Goal: Register for event/course

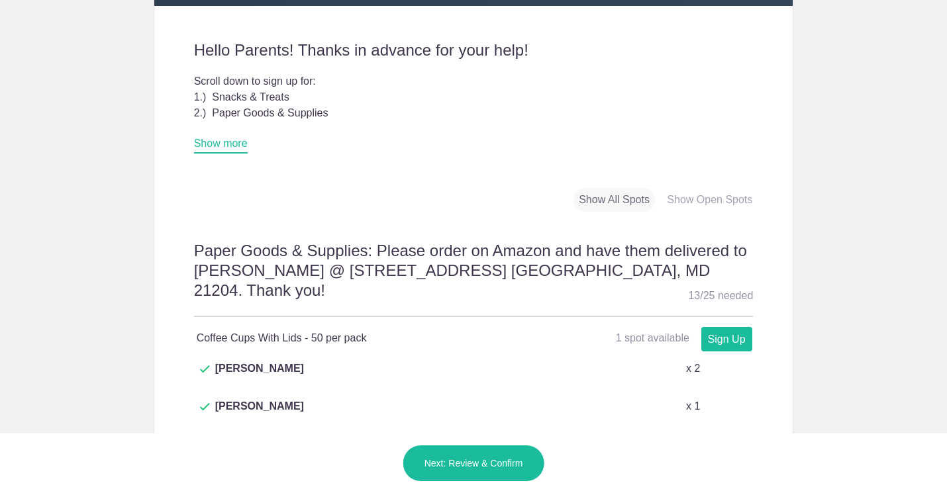
scroll to position [395, 0]
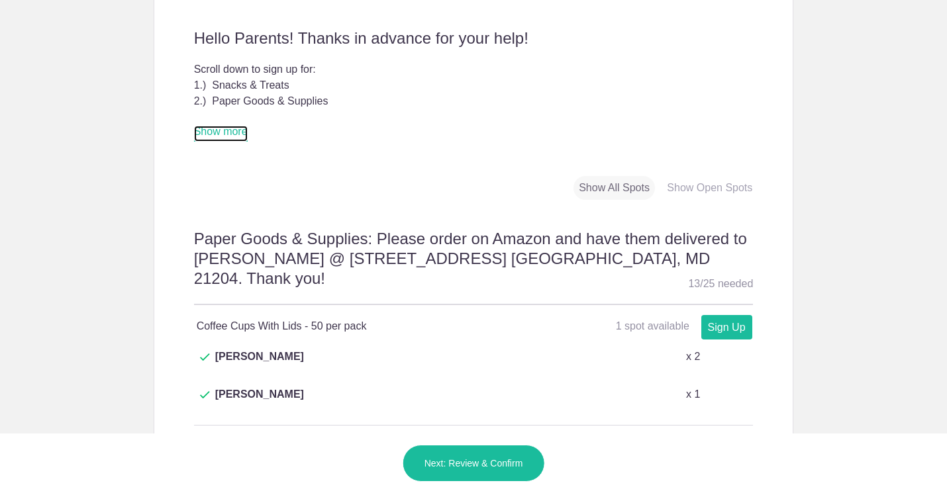
click at [228, 134] on link "Show more" at bounding box center [221, 134] width 54 height 16
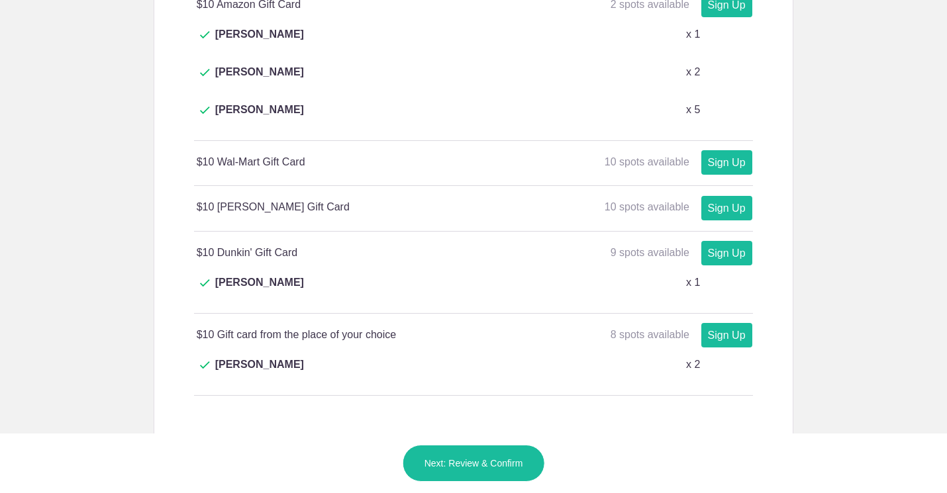
scroll to position [1860, 0]
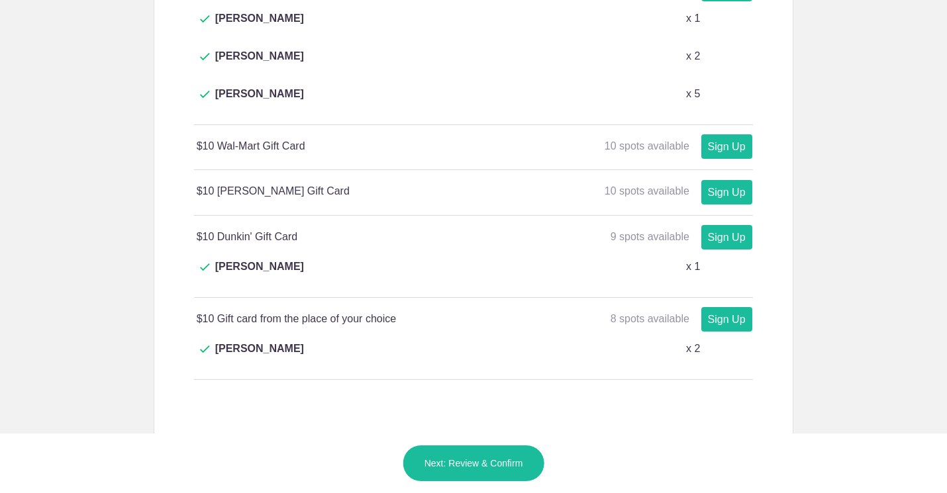
type input "1"
click at [479, 467] on button "Next: Review & Confirm" at bounding box center [474, 463] width 142 height 37
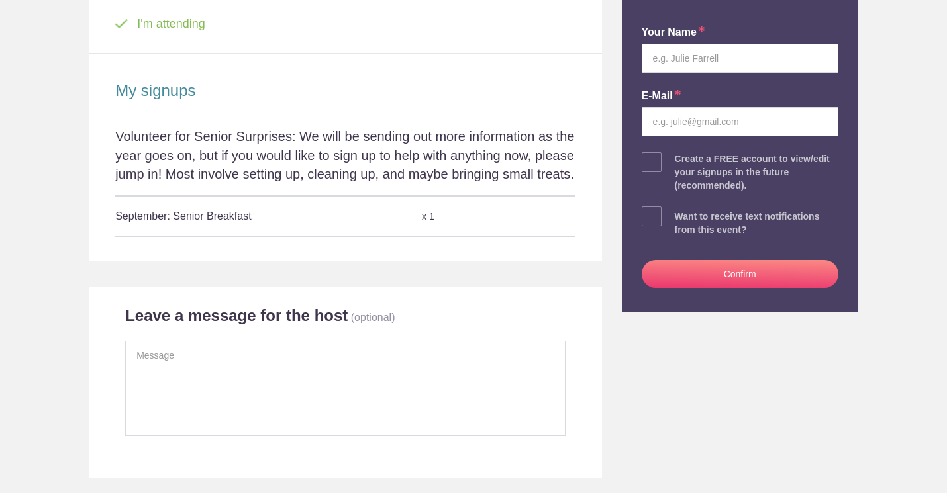
scroll to position [179, 0]
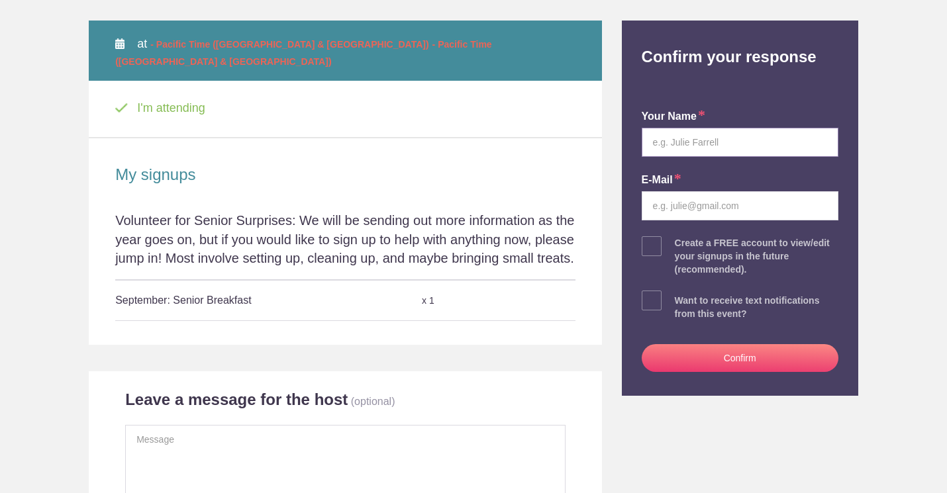
click at [703, 148] on input "text" at bounding box center [740, 142] width 197 height 29
type input "Jennifer Stiber"
click at [674, 206] on input "email" at bounding box center [740, 205] width 197 height 29
type input "njstiber@gmail.com"
click at [737, 311] on div "Want to receive text notifications from this event?" at bounding box center [757, 307] width 164 height 26
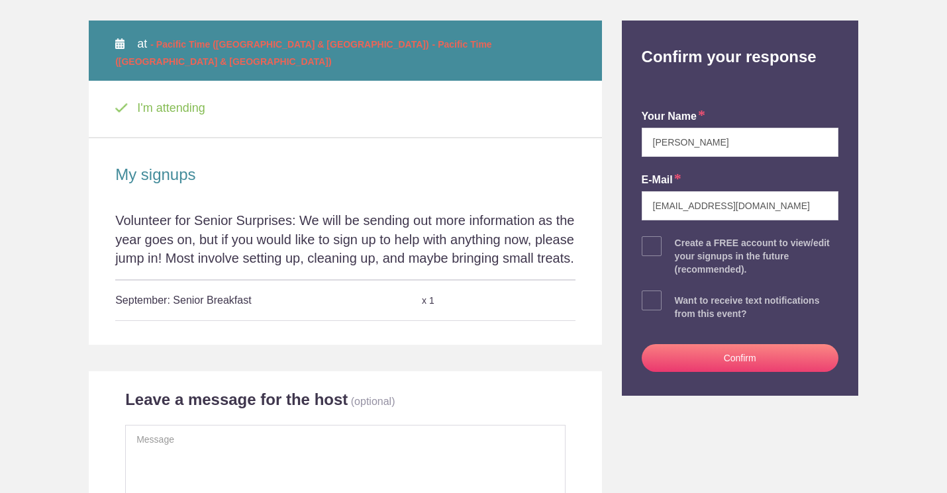
click at [736, 362] on button "Confirm" at bounding box center [740, 358] width 197 height 28
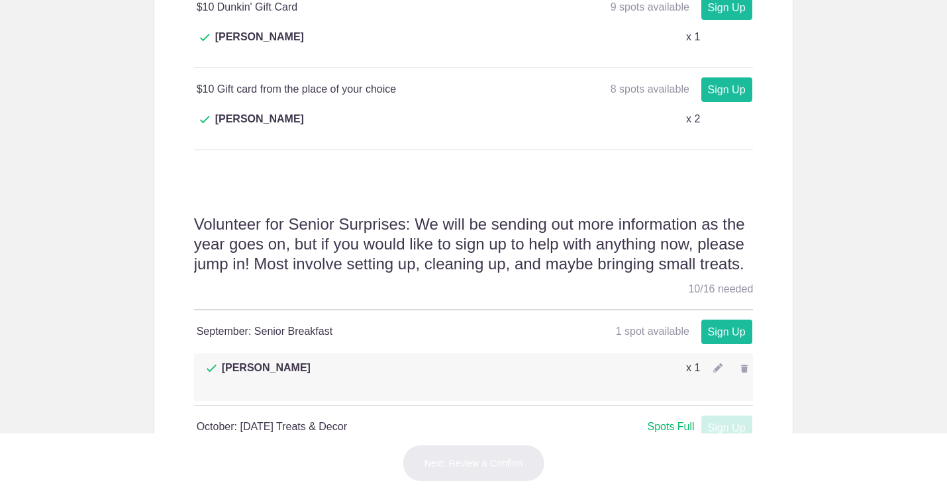
scroll to position [1903, 0]
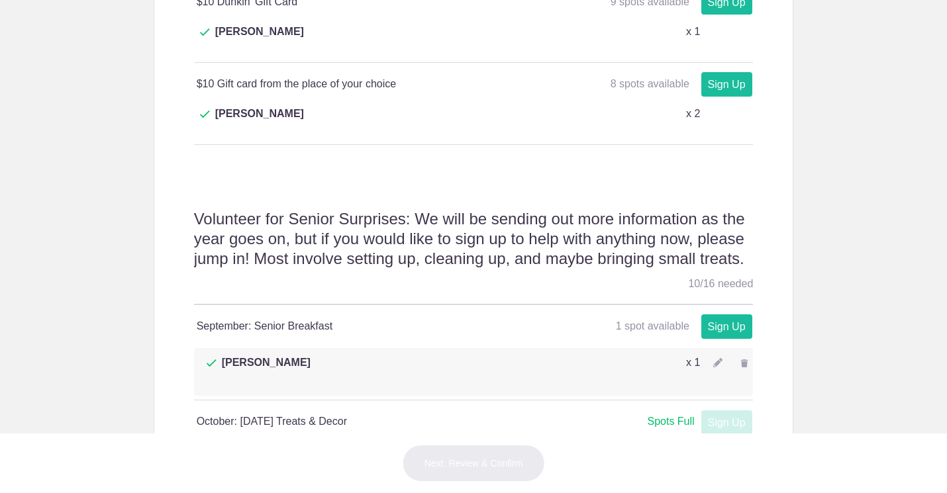
type input "1"
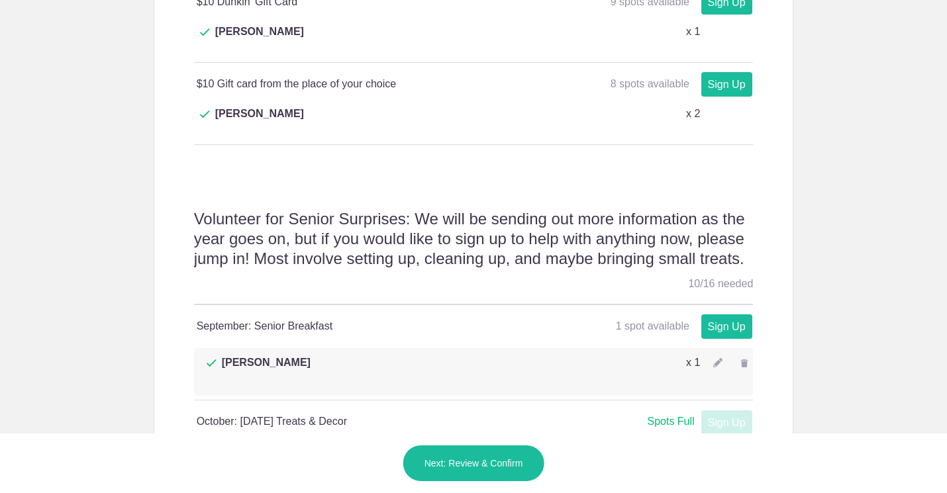
type input "[PERSON_NAME]"
click at [483, 463] on button "Next: Review & Confirm" at bounding box center [474, 463] width 142 height 37
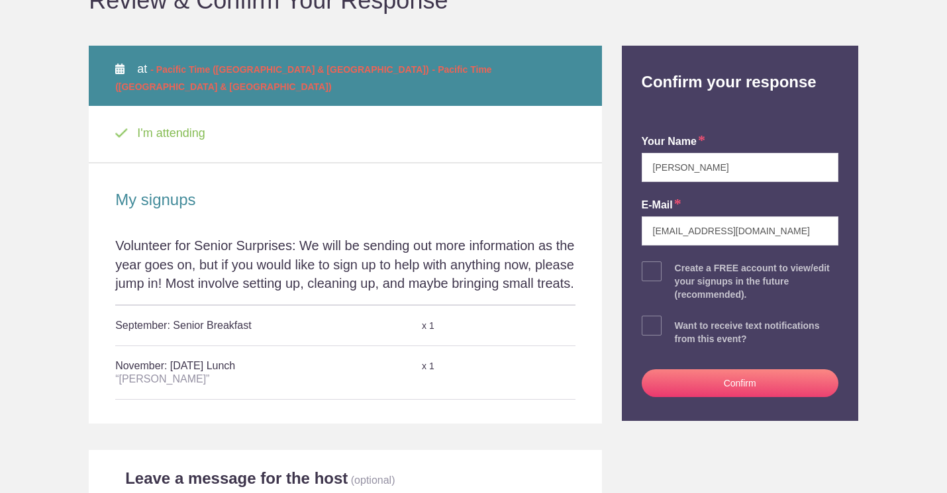
scroll to position [172, 0]
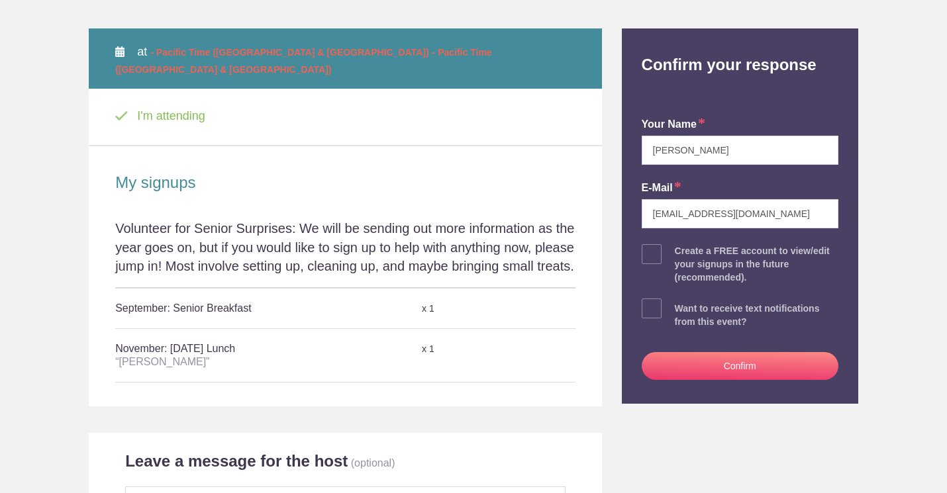
click at [738, 360] on button "Confirm" at bounding box center [740, 366] width 197 height 28
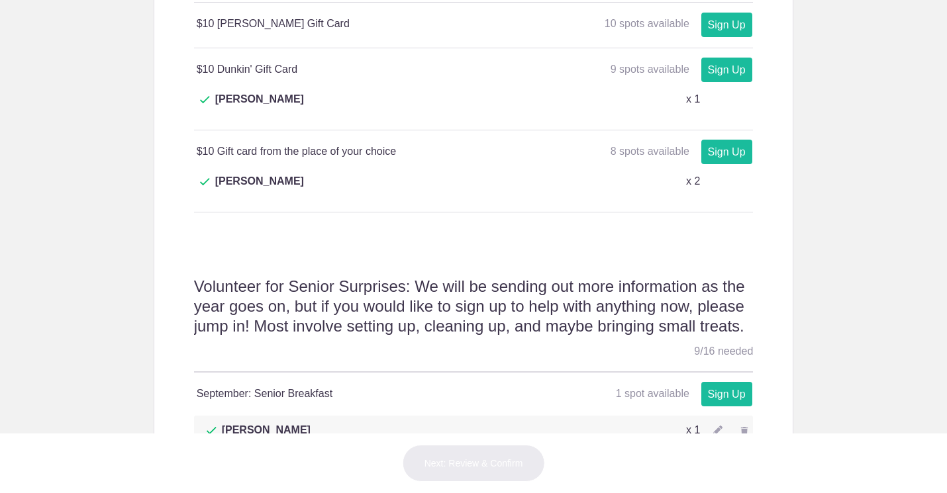
scroll to position [1848, 0]
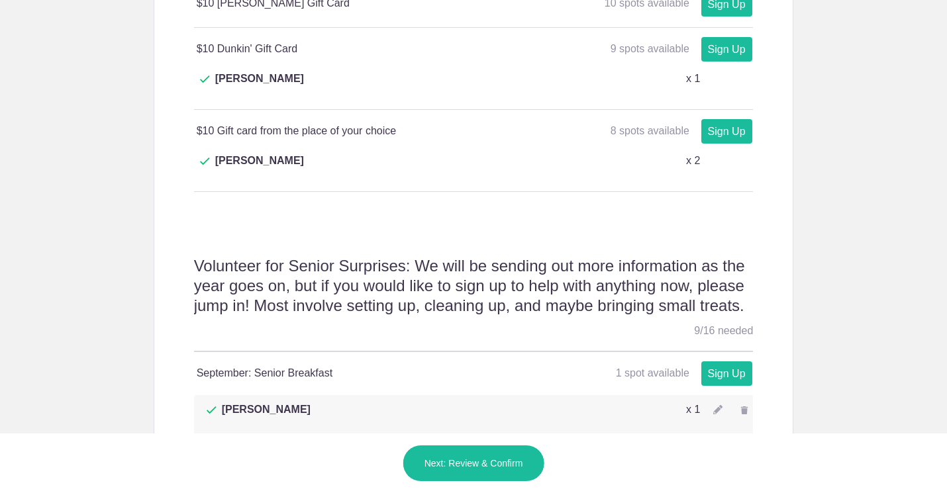
type input "J"
click at [494, 459] on button "Next: Review & Confirm" at bounding box center [474, 463] width 142 height 37
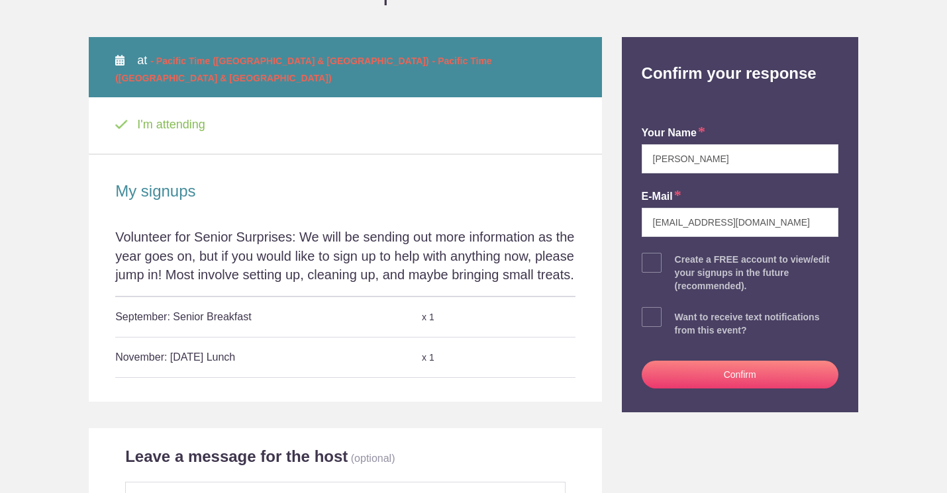
scroll to position [194, 0]
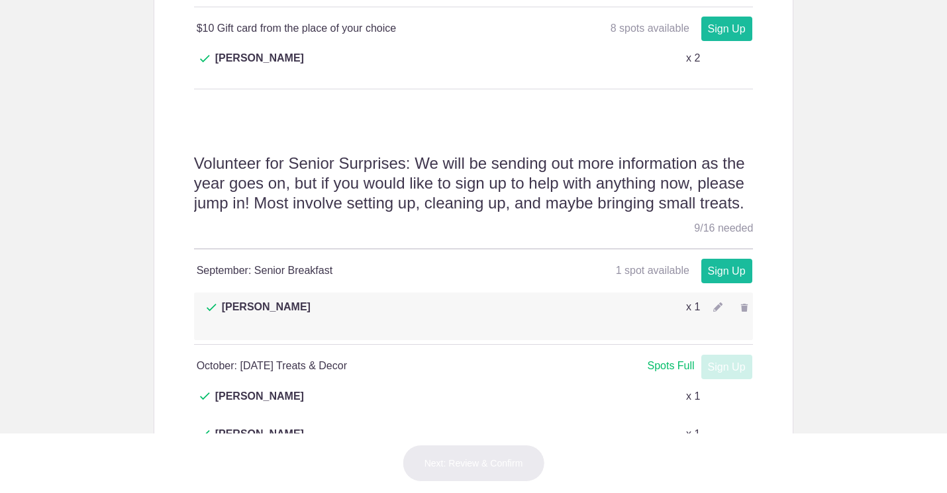
scroll to position [1973, 0]
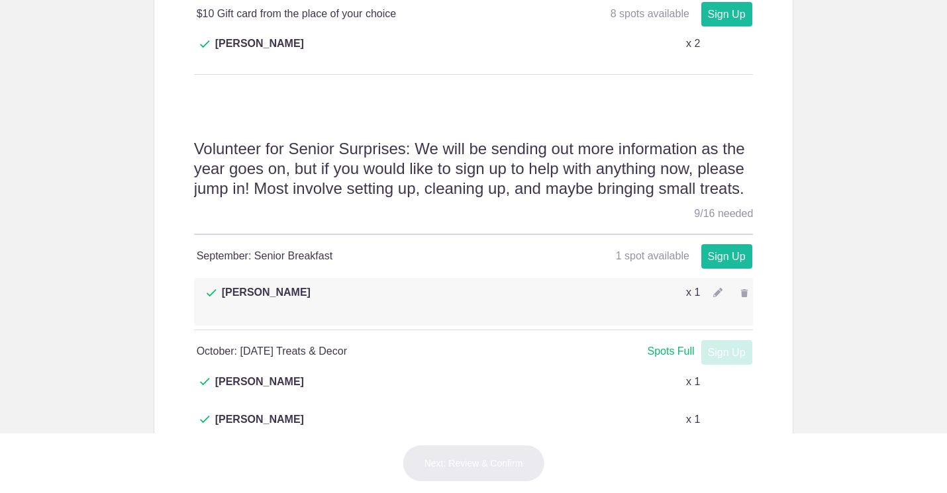
type input "1"
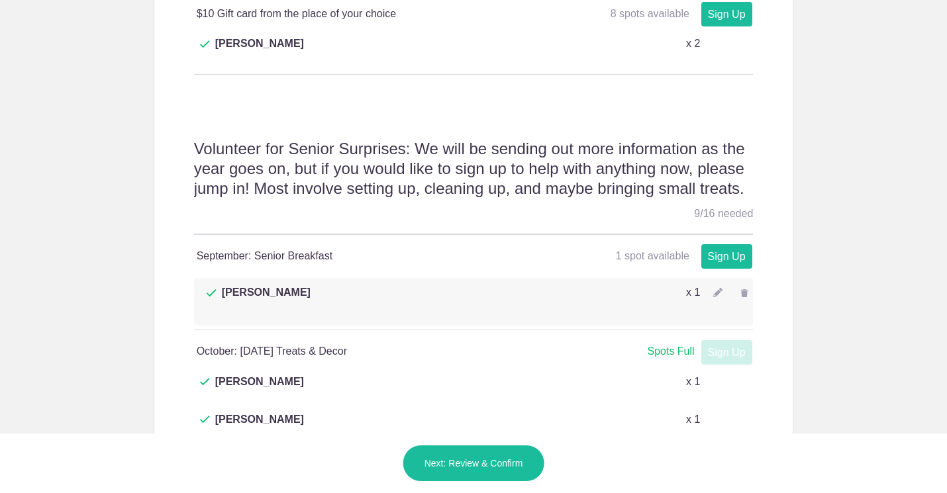
click at [493, 464] on button "Next: Review & Confirm" at bounding box center [474, 463] width 142 height 37
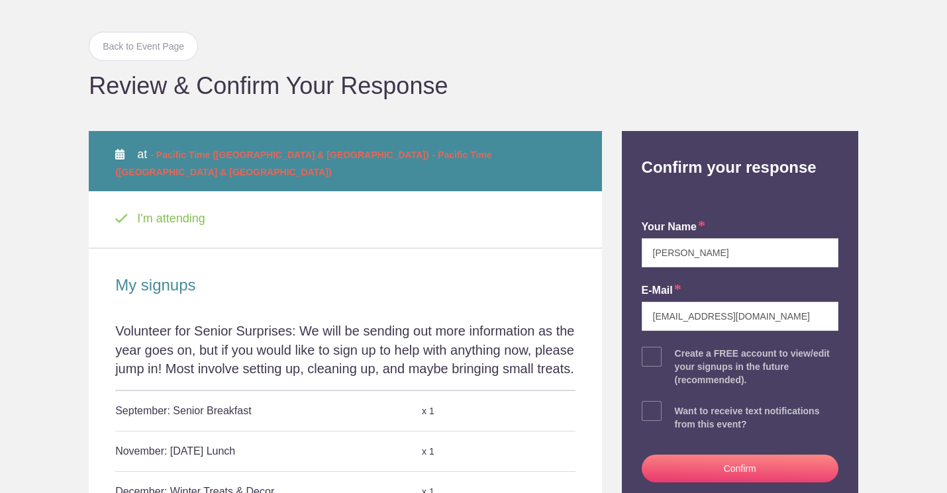
scroll to position [142, 0]
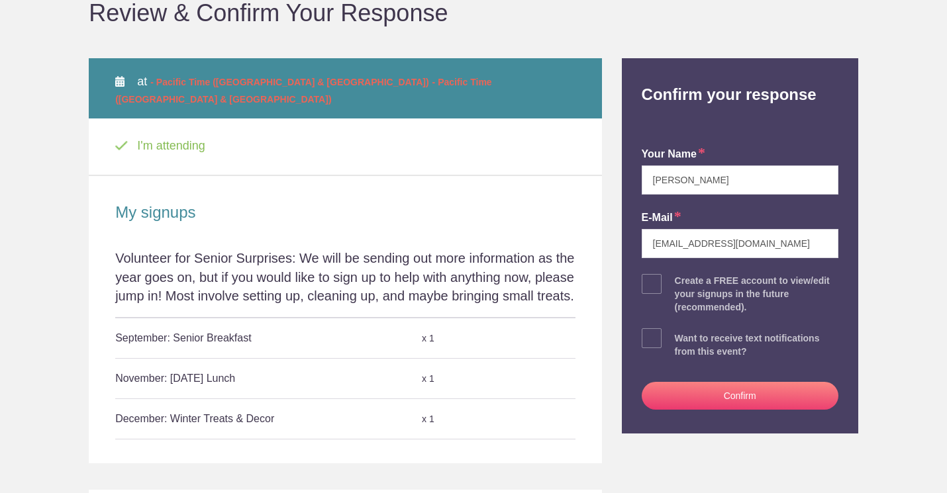
click at [705, 397] on button "Confirm" at bounding box center [740, 396] width 197 height 28
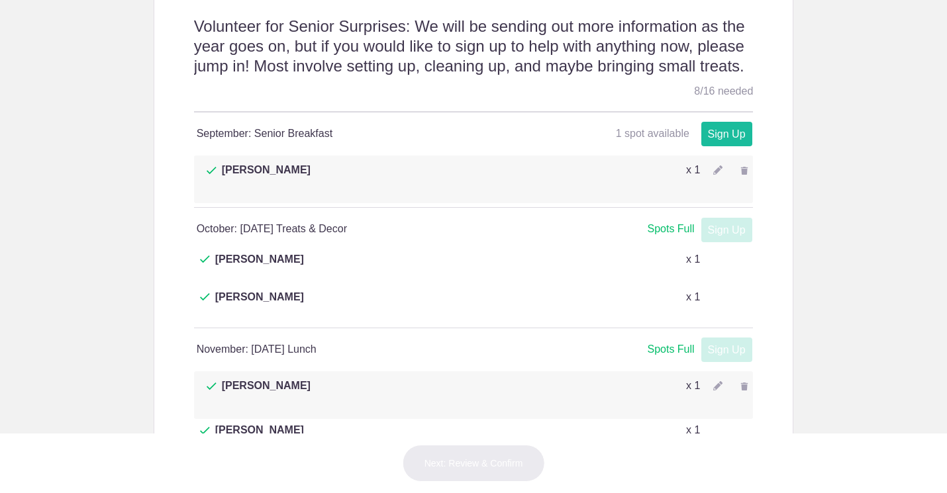
scroll to position [2092, 0]
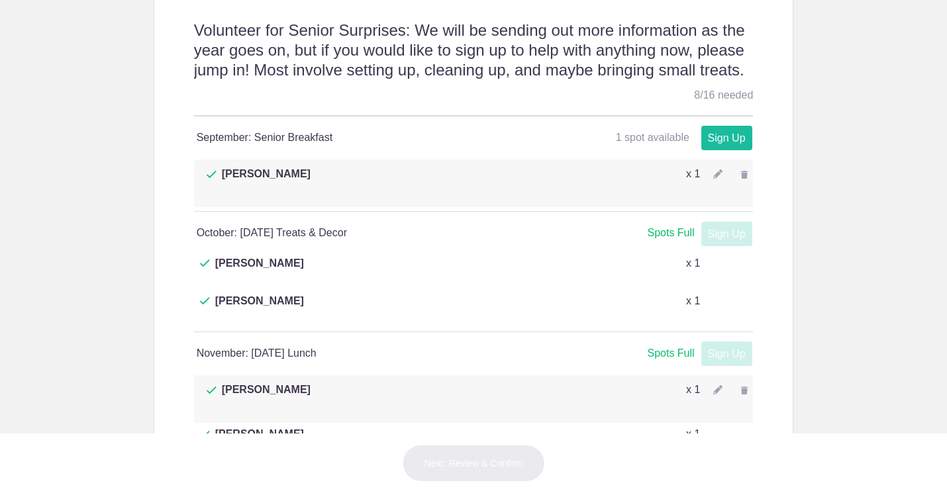
type input "1"
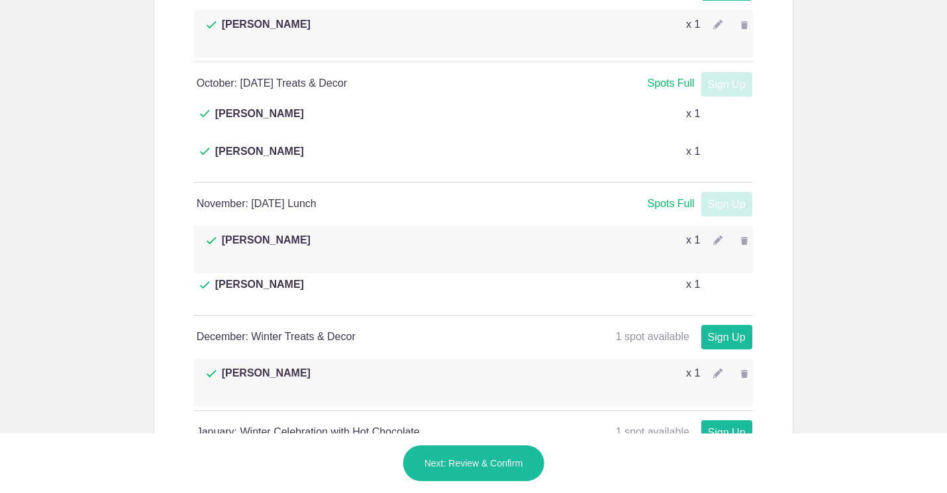
scroll to position [2243, 0]
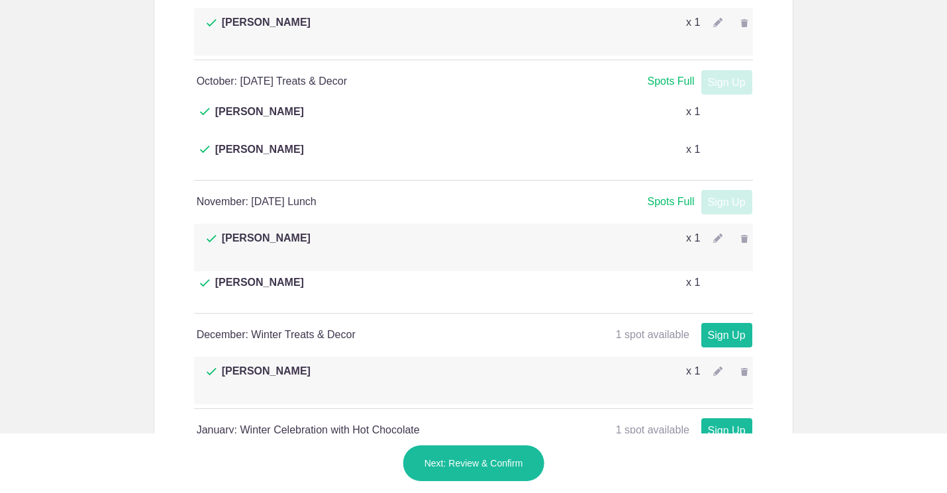
type input "1"
click at [464, 465] on button "Next: Review & Confirm" at bounding box center [474, 463] width 142 height 37
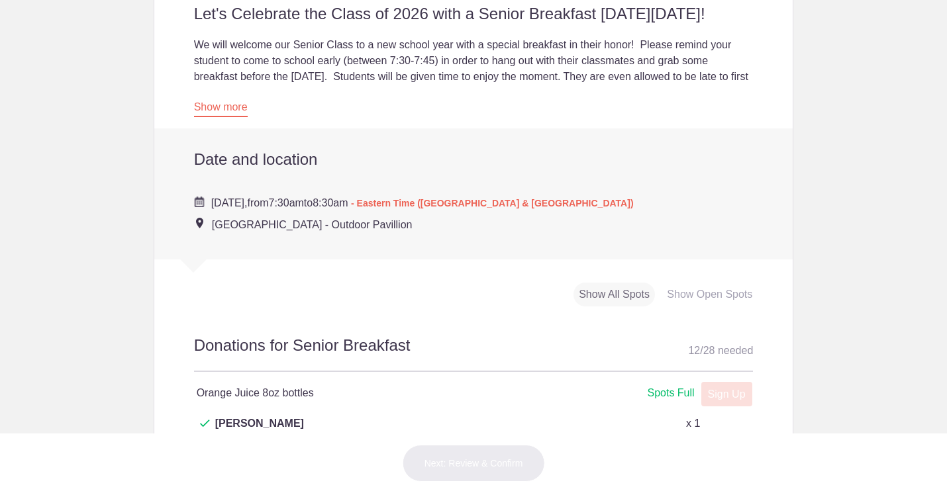
scroll to position [356, 0]
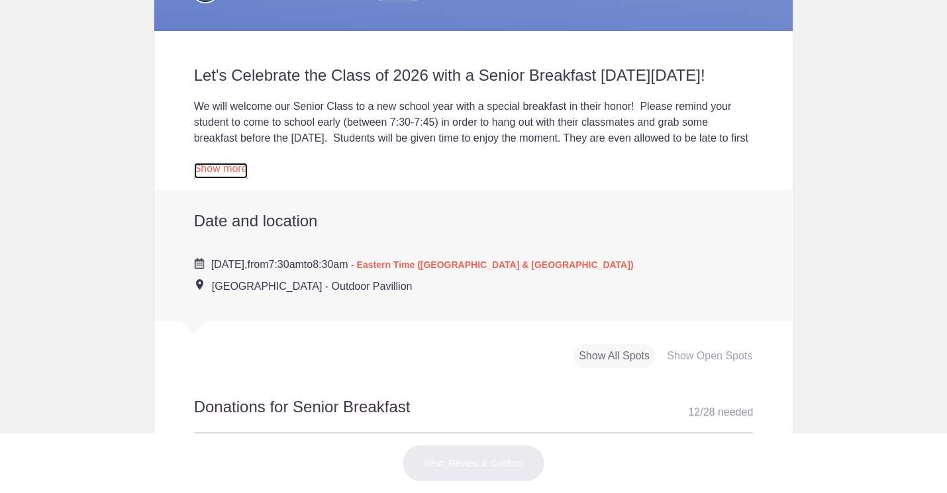
click at [235, 179] on link "Show more" at bounding box center [221, 171] width 54 height 16
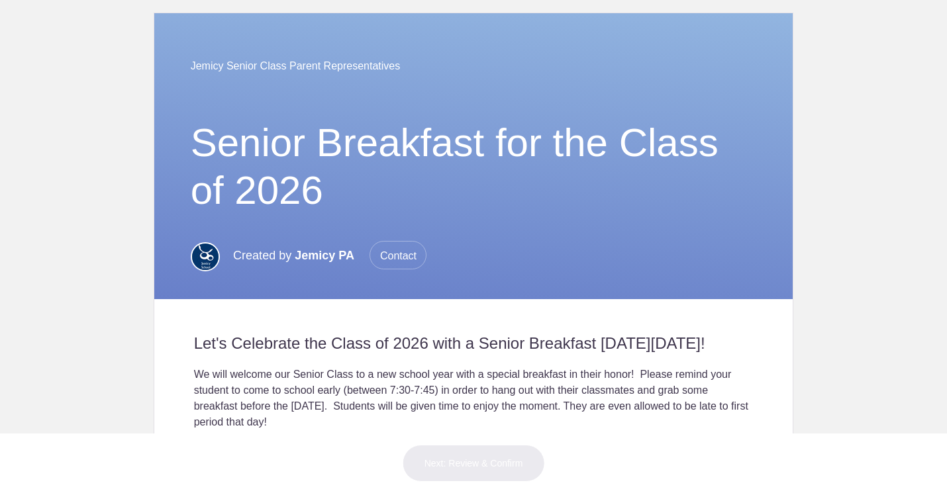
scroll to position [0, 0]
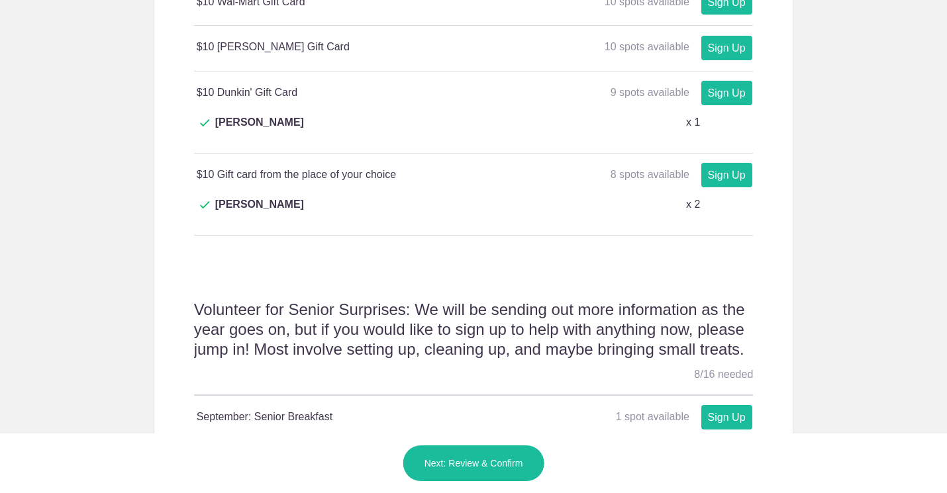
scroll to position [1811, 0]
